Goal: Transaction & Acquisition: Register for event/course

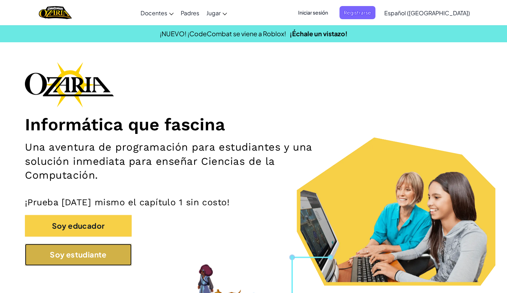
click at [83, 254] on button "Soy estudiante" at bounding box center [78, 255] width 107 height 22
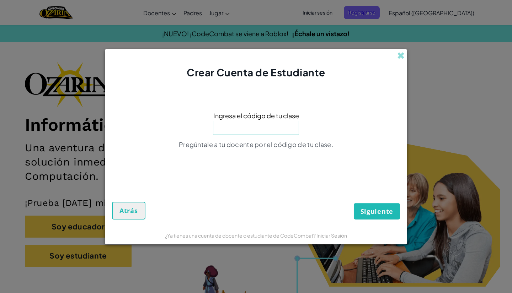
click at [258, 130] on input at bounding box center [256, 128] width 86 height 14
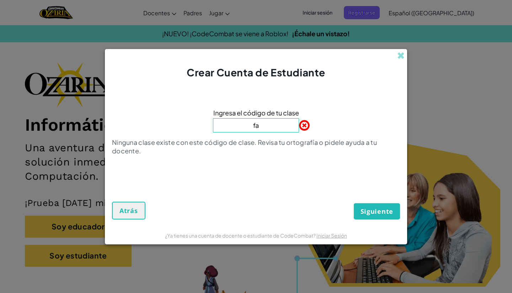
type input "f"
type input "FalseCrashBest"
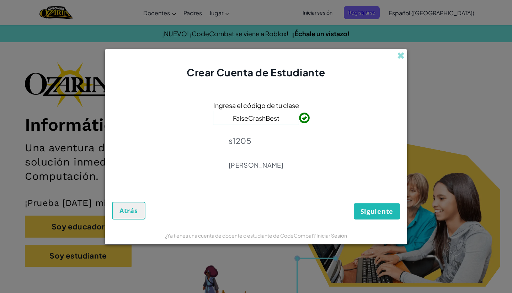
click button "Siguiente" at bounding box center [377, 211] width 46 height 16
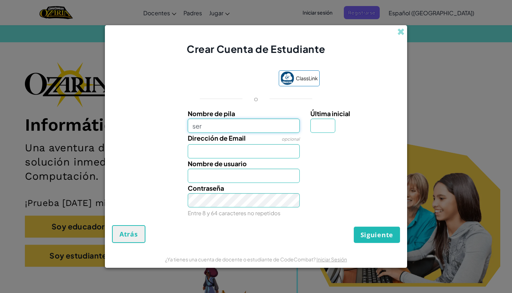
type input "[PERSON_NAME]"
click at [250, 145] on input "Dirección de Email" at bounding box center [244, 151] width 112 height 14
type input "[EMAIL_ADDRESS][DOMAIN_NAME]"
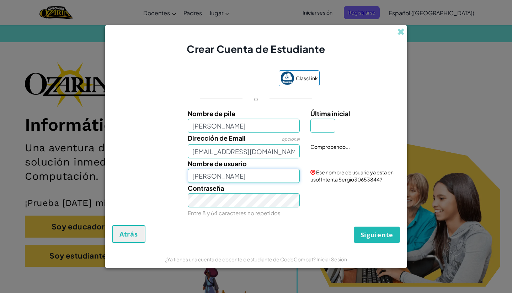
click at [212, 176] on input "[PERSON_NAME]" at bounding box center [244, 176] width 112 height 14
type input "Sergio7756"
click at [320, 129] on input "Última inicial" at bounding box center [323, 126] width 25 height 14
click at [356, 130] on div "Última inicial" at bounding box center [355, 121] width 88 height 25
click at [379, 149] on link "Iniciar Sesión" at bounding box center [350, 151] width 79 height 14
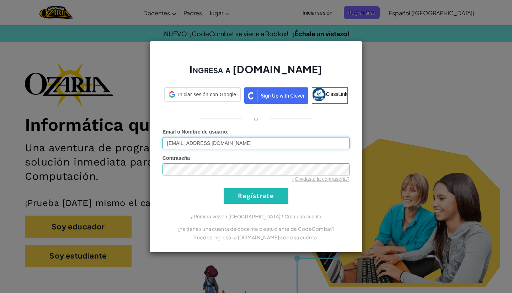
type input "Sergio7756"
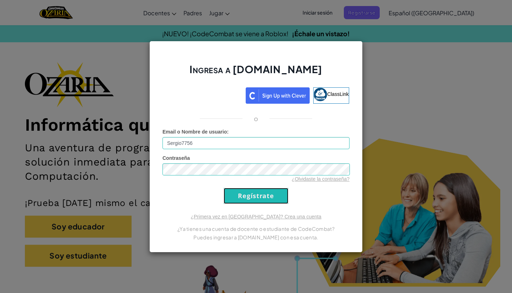
click at [253, 194] on input "Regístrate" at bounding box center [256, 196] width 65 height 16
